Goal: Information Seeking & Learning: Compare options

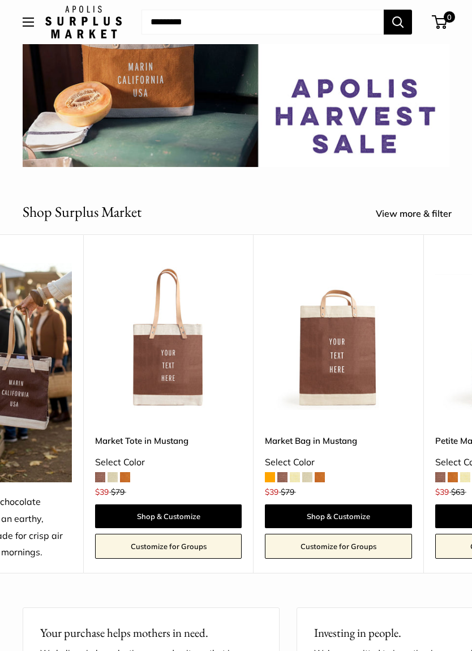
scroll to position [0, 108]
click at [270, 475] on span at bounding box center [271, 477] width 10 height 10
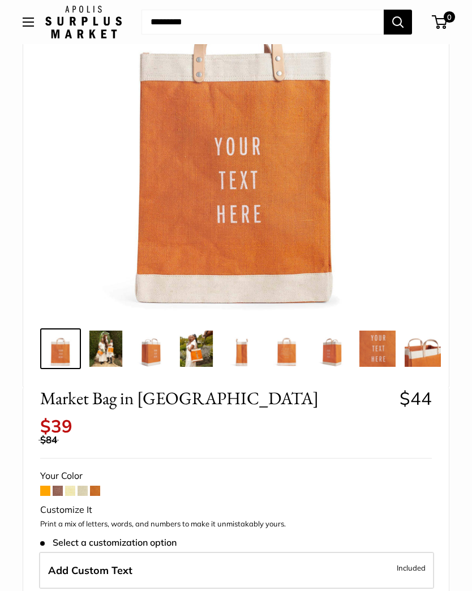
scroll to position [160, 0]
click at [50, 487] on span at bounding box center [45, 492] width 10 height 10
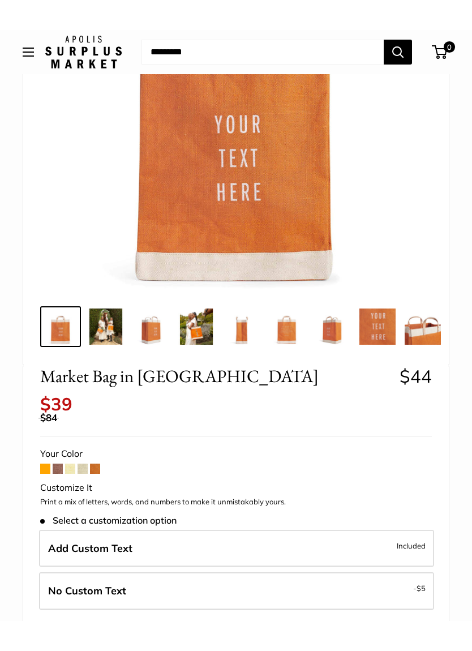
scroll to position [212, 0]
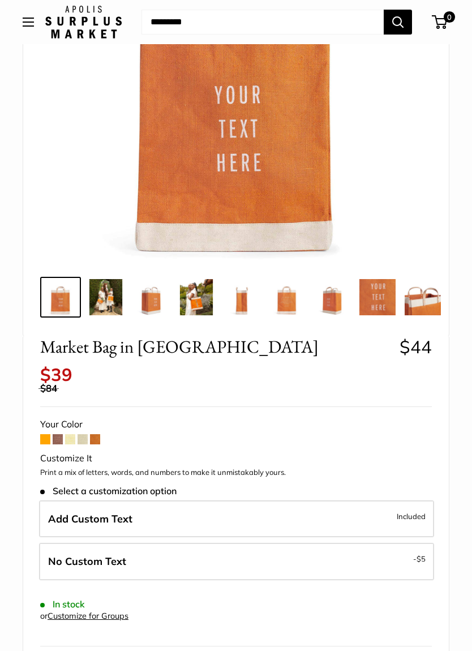
click at [58, 434] on span at bounding box center [58, 439] width 10 height 10
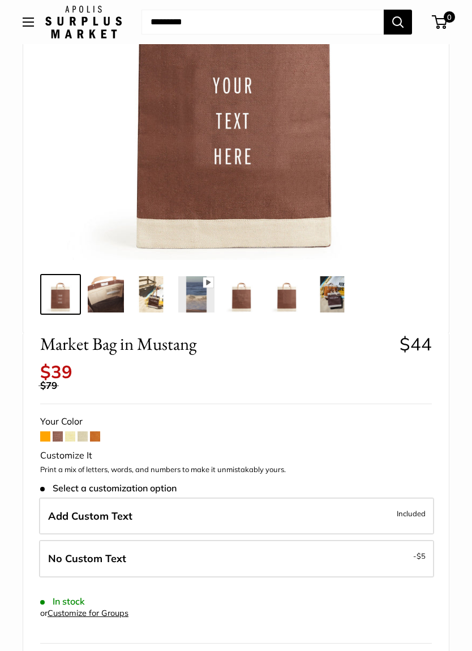
scroll to position [216, 0]
click at [67, 431] on span at bounding box center [70, 436] width 10 height 10
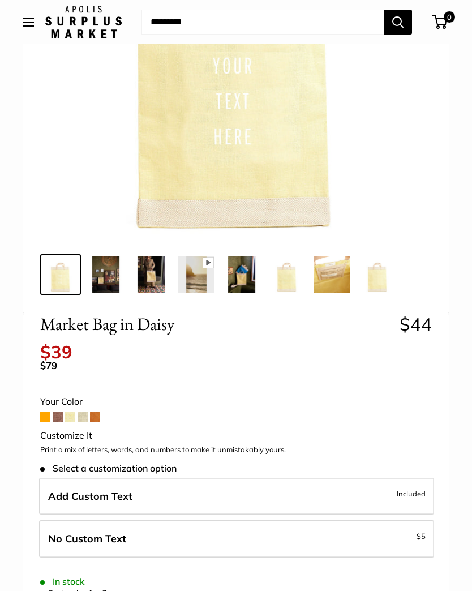
scroll to position [235, 0]
click at [109, 283] on img at bounding box center [106, 275] width 36 height 36
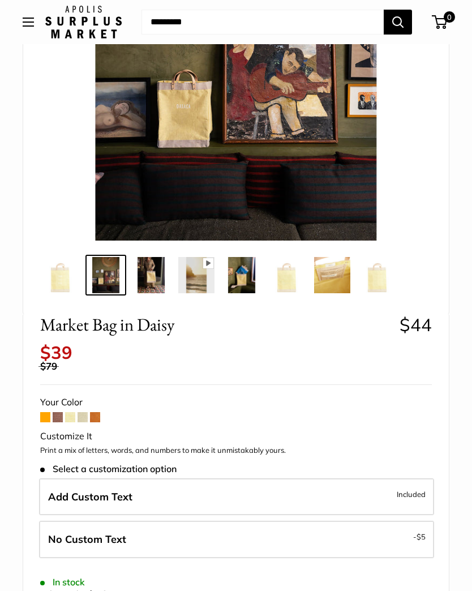
click at [149, 276] on img at bounding box center [151, 275] width 36 height 36
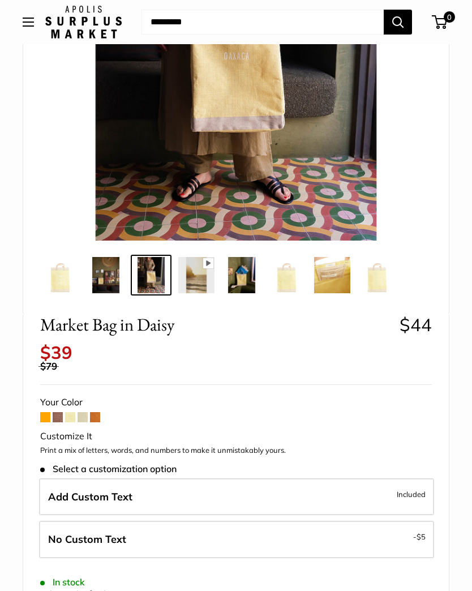
click at [83, 412] on span at bounding box center [83, 417] width 10 height 10
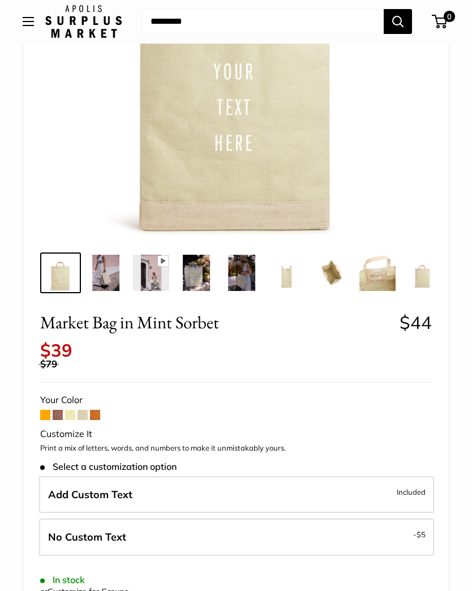
scroll to position [219, 0]
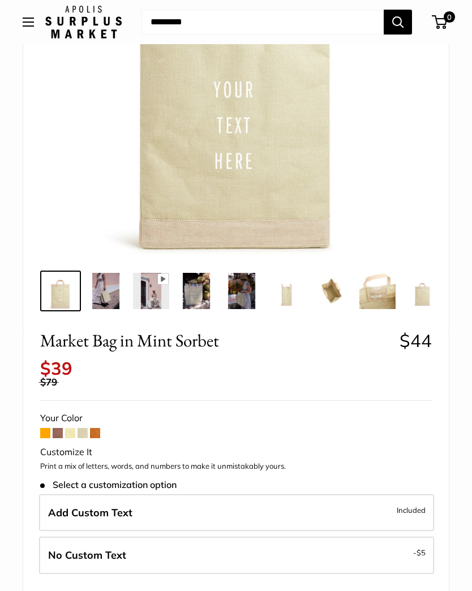
click at [97, 428] on span at bounding box center [95, 433] width 10 height 10
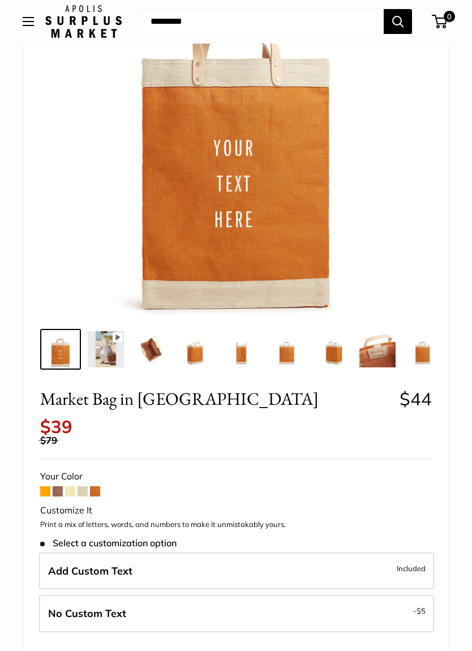
scroll to position [160, 0]
click at [58, 487] on span at bounding box center [58, 492] width 10 height 10
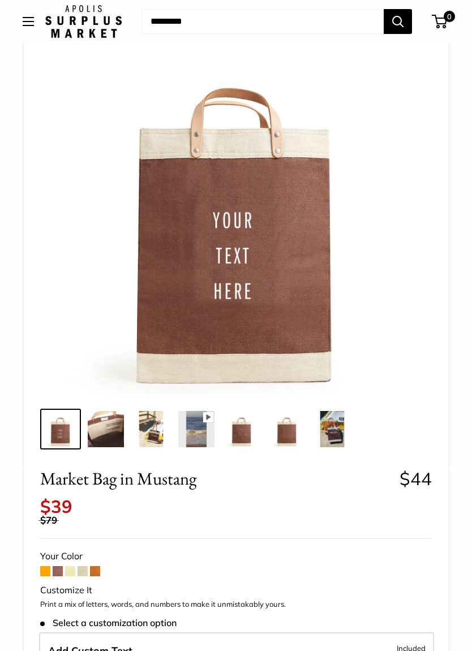
scroll to position [80, 0]
click at [84, 566] on span at bounding box center [83, 571] width 10 height 10
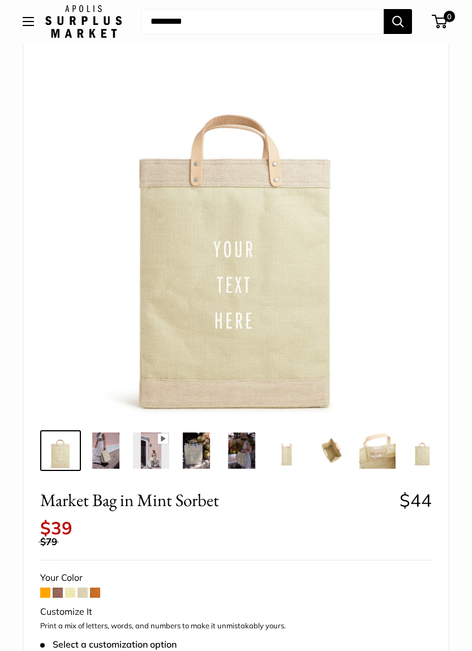
scroll to position [59, 0]
click at [70, 588] on span at bounding box center [70, 593] width 10 height 10
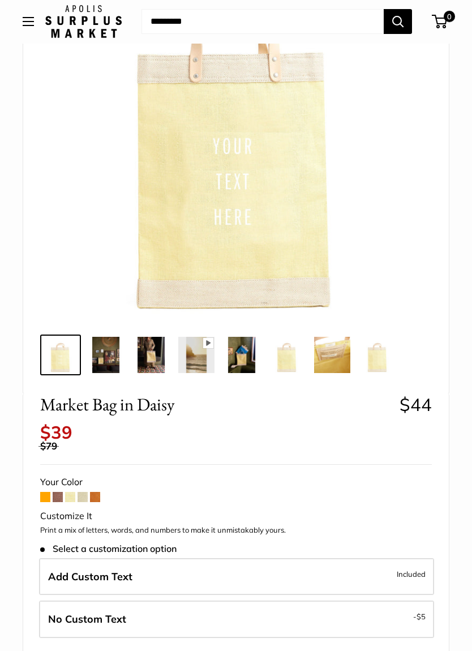
scroll to position [155, 0]
click at [99, 492] on span at bounding box center [95, 497] width 10 height 10
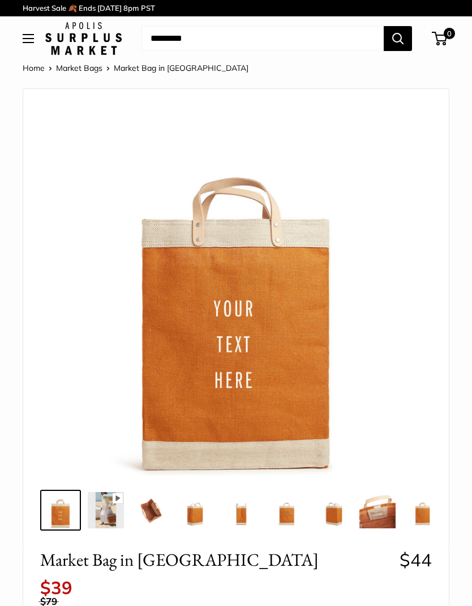
click at [391, 518] on img at bounding box center [378, 510] width 36 height 36
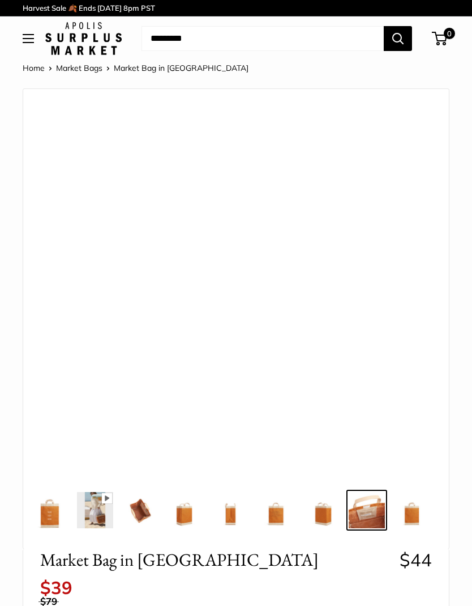
scroll to position [0, 11]
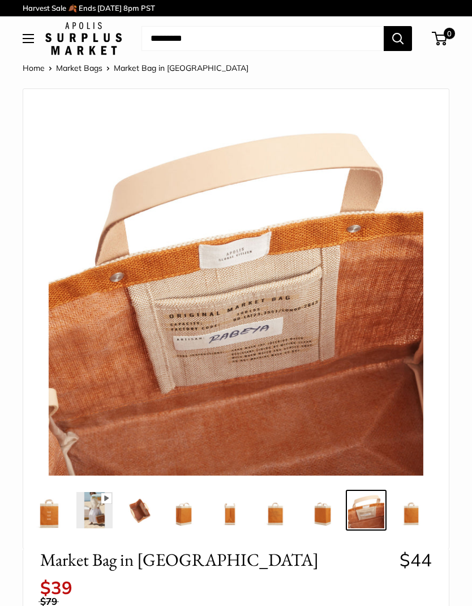
click at [327, 513] on img at bounding box center [321, 510] width 36 height 36
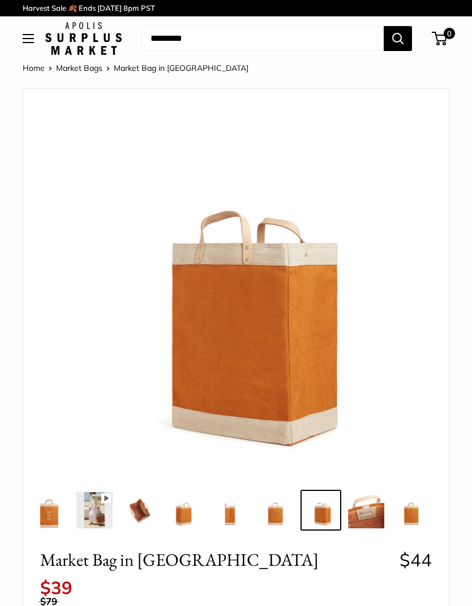
click at [271, 516] on img at bounding box center [276, 510] width 36 height 36
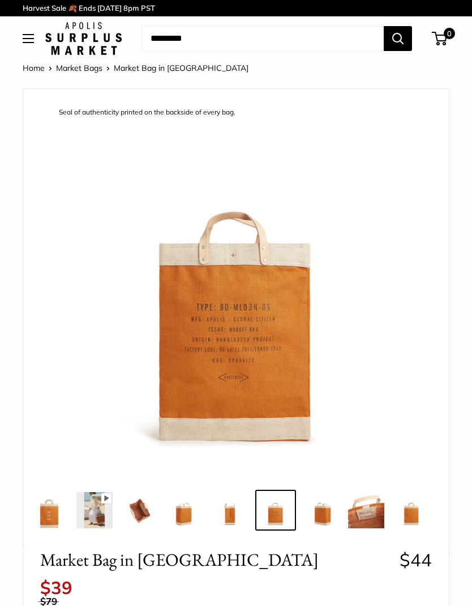
click at [233, 518] on img at bounding box center [230, 510] width 36 height 36
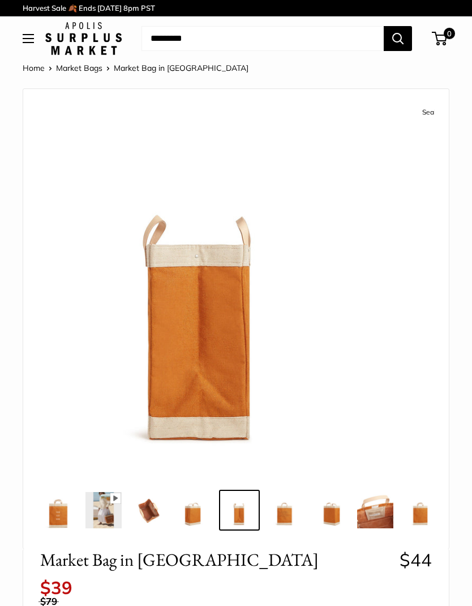
scroll to position [0, 0]
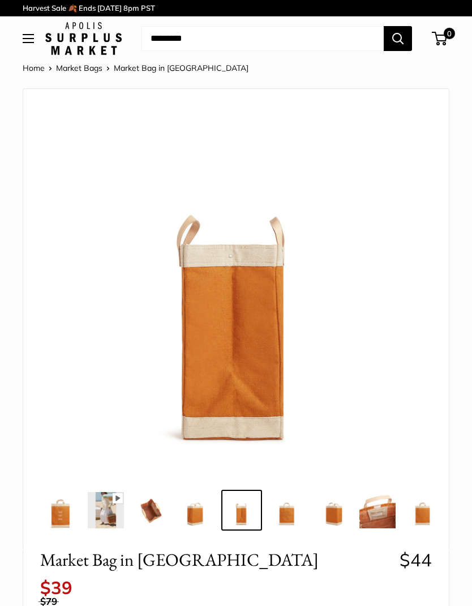
click at [184, 511] on img at bounding box center [196, 510] width 36 height 36
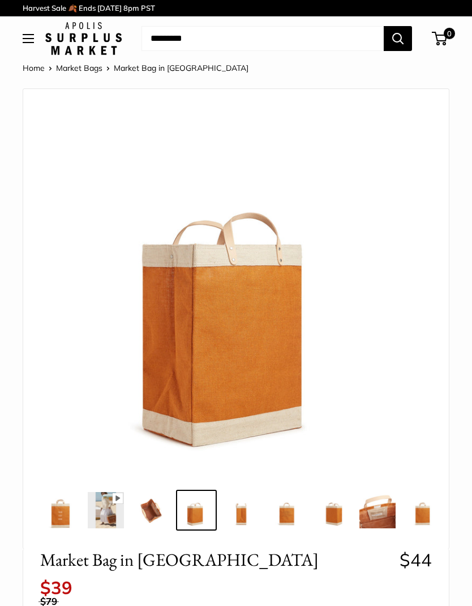
click at [147, 510] on img at bounding box center [151, 510] width 36 height 36
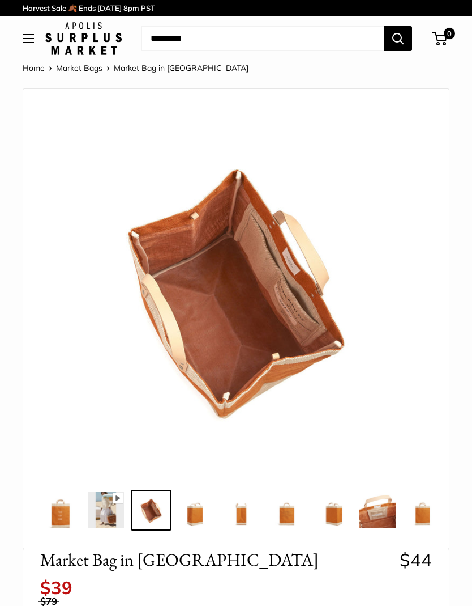
click at [97, 513] on img at bounding box center [106, 510] width 36 height 36
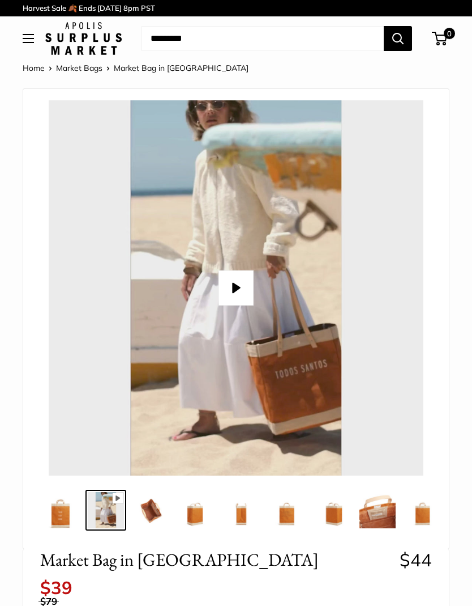
click at [53, 513] on img at bounding box center [60, 510] width 36 height 36
